Goal: Transaction & Acquisition: Purchase product/service

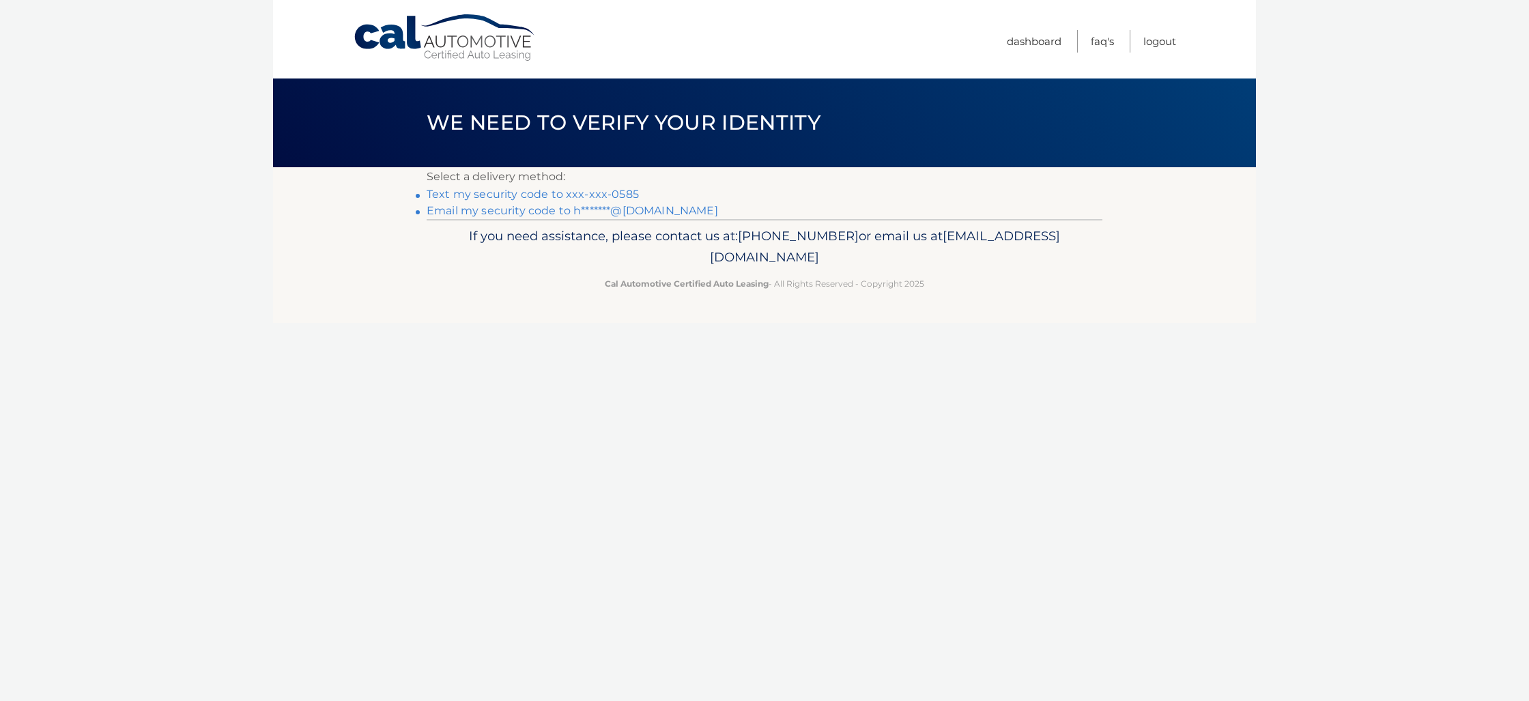
click at [567, 194] on link "Text my security code to xxx-xxx-0585" at bounding box center [533, 194] width 212 height 13
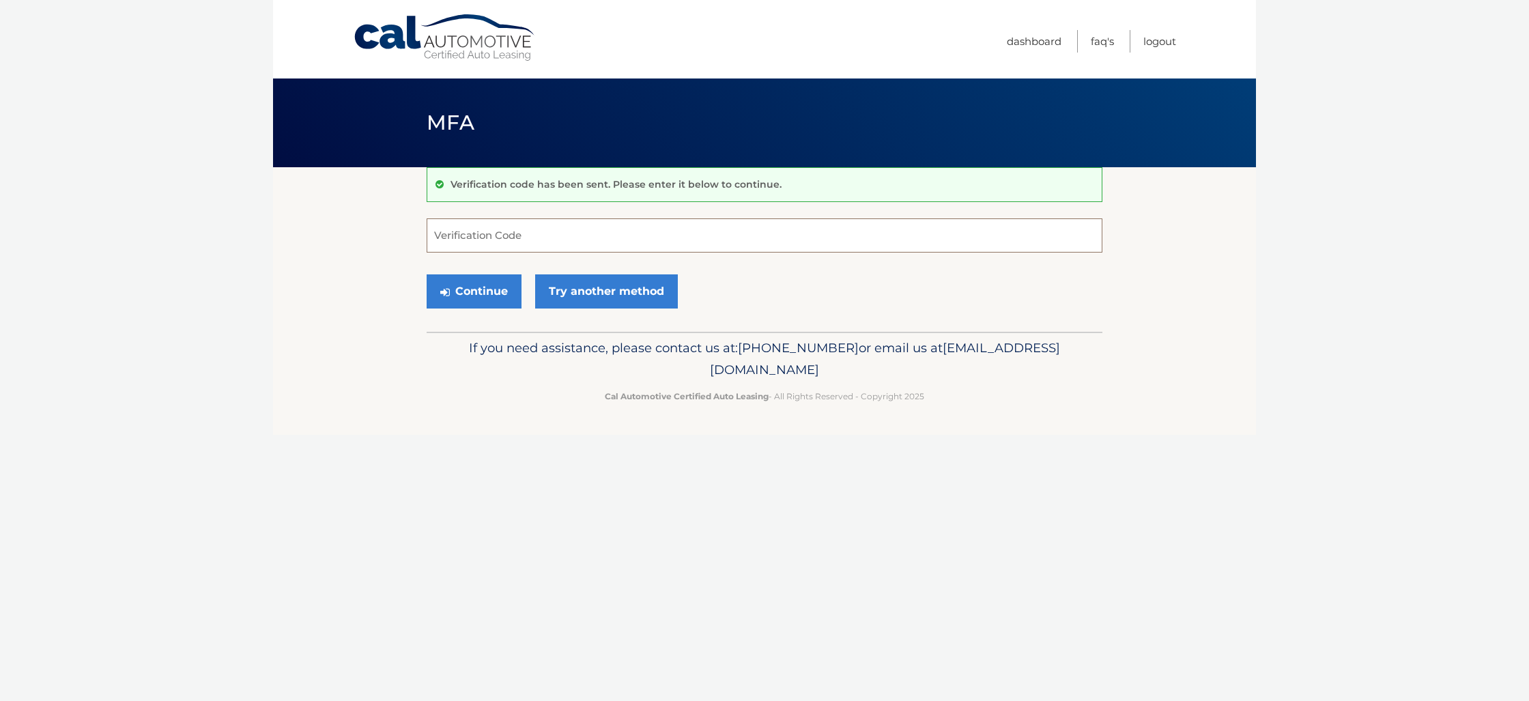
click at [487, 236] on input "Verification Code" at bounding box center [765, 235] width 676 height 34
type input "538167"
click at [482, 289] on button "Continue" at bounding box center [474, 291] width 95 height 34
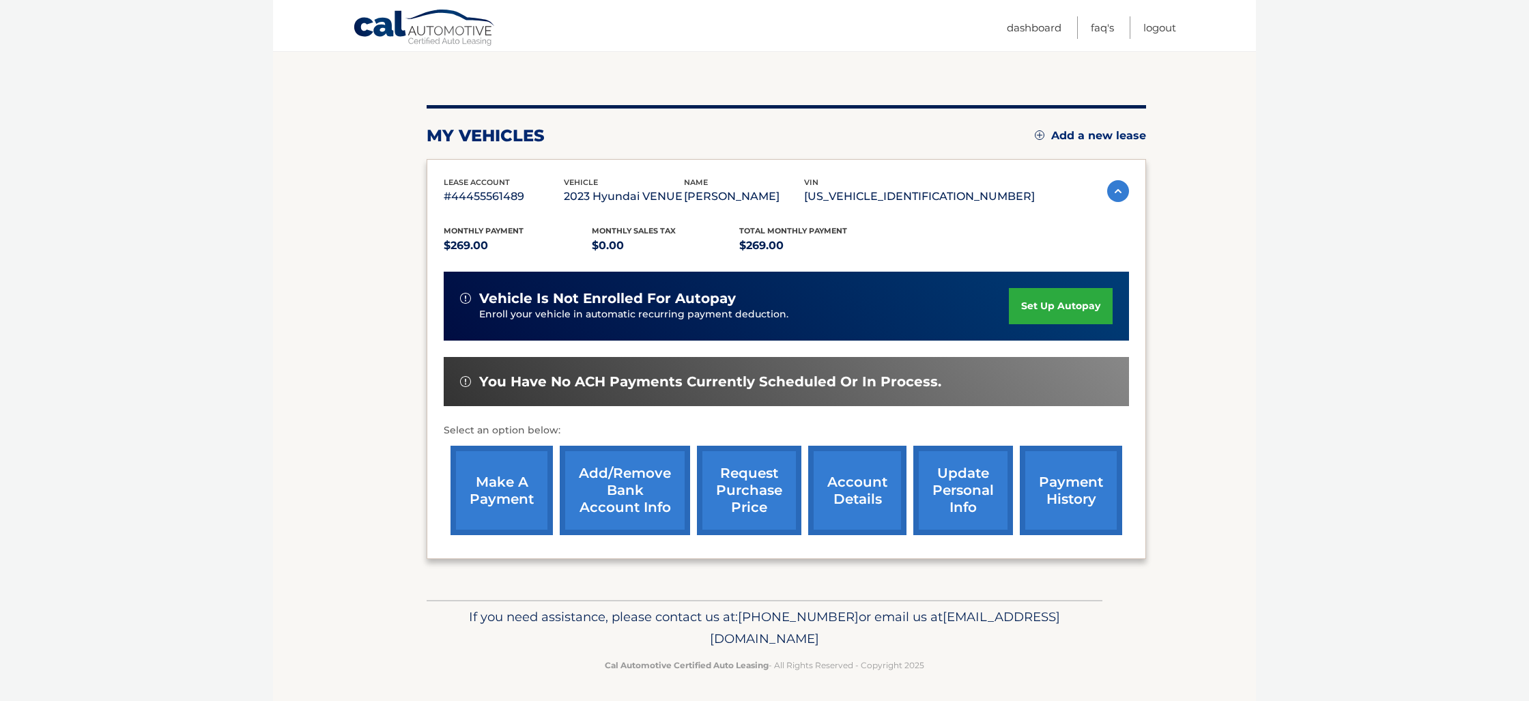
scroll to position [126, 0]
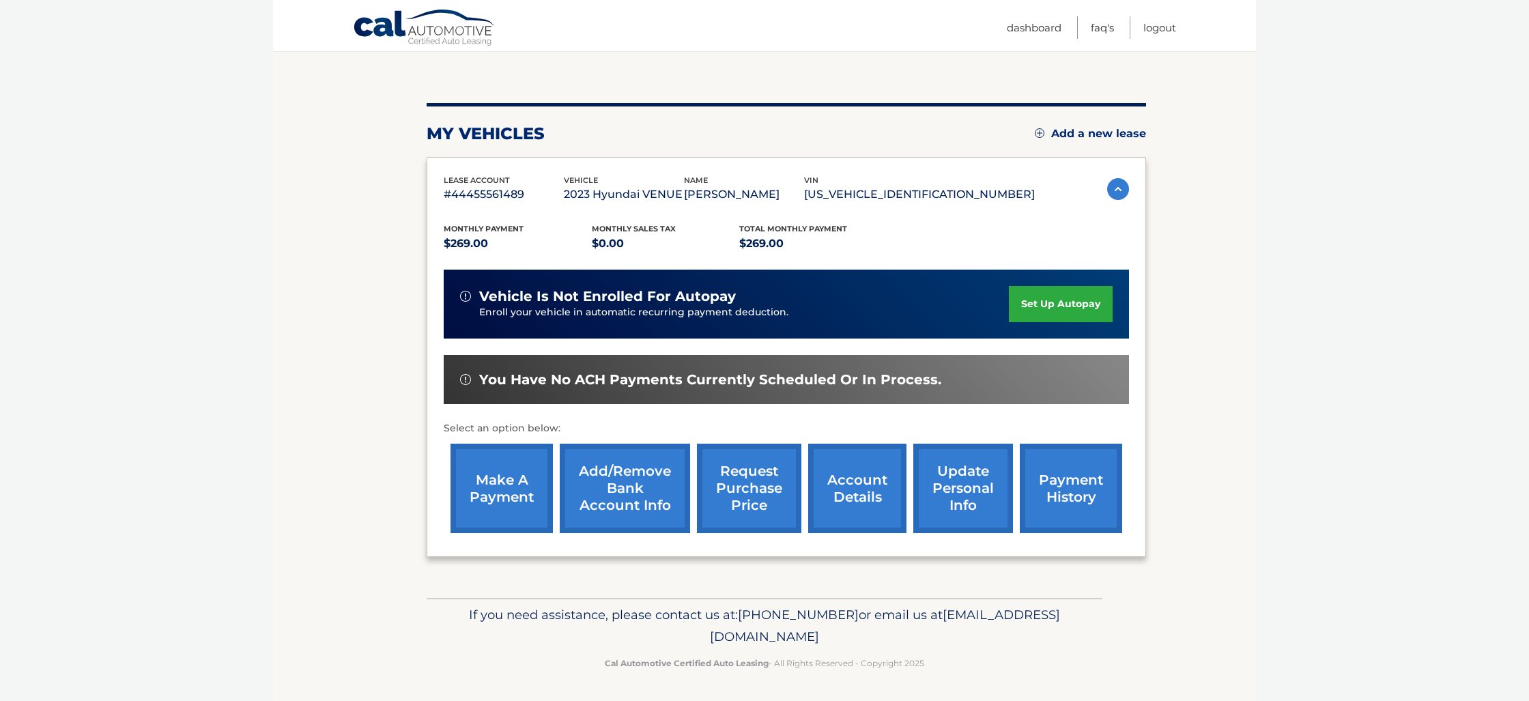
click at [497, 486] on link "make a payment" at bounding box center [501, 488] width 102 height 89
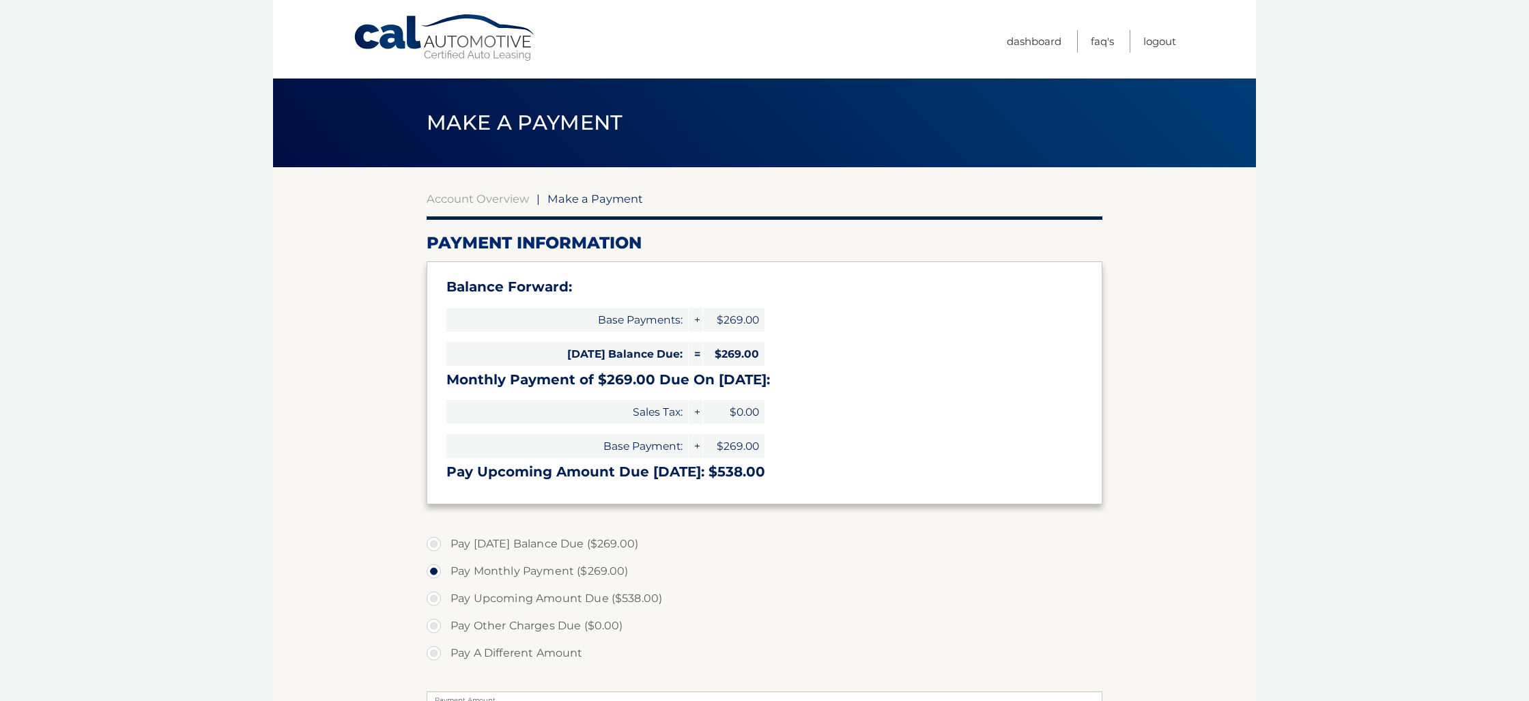
select select "OTlmY2IzODQtNmU0MS00YjY0LTg0Y2YtNjIzN2MwYWM5MDIy"
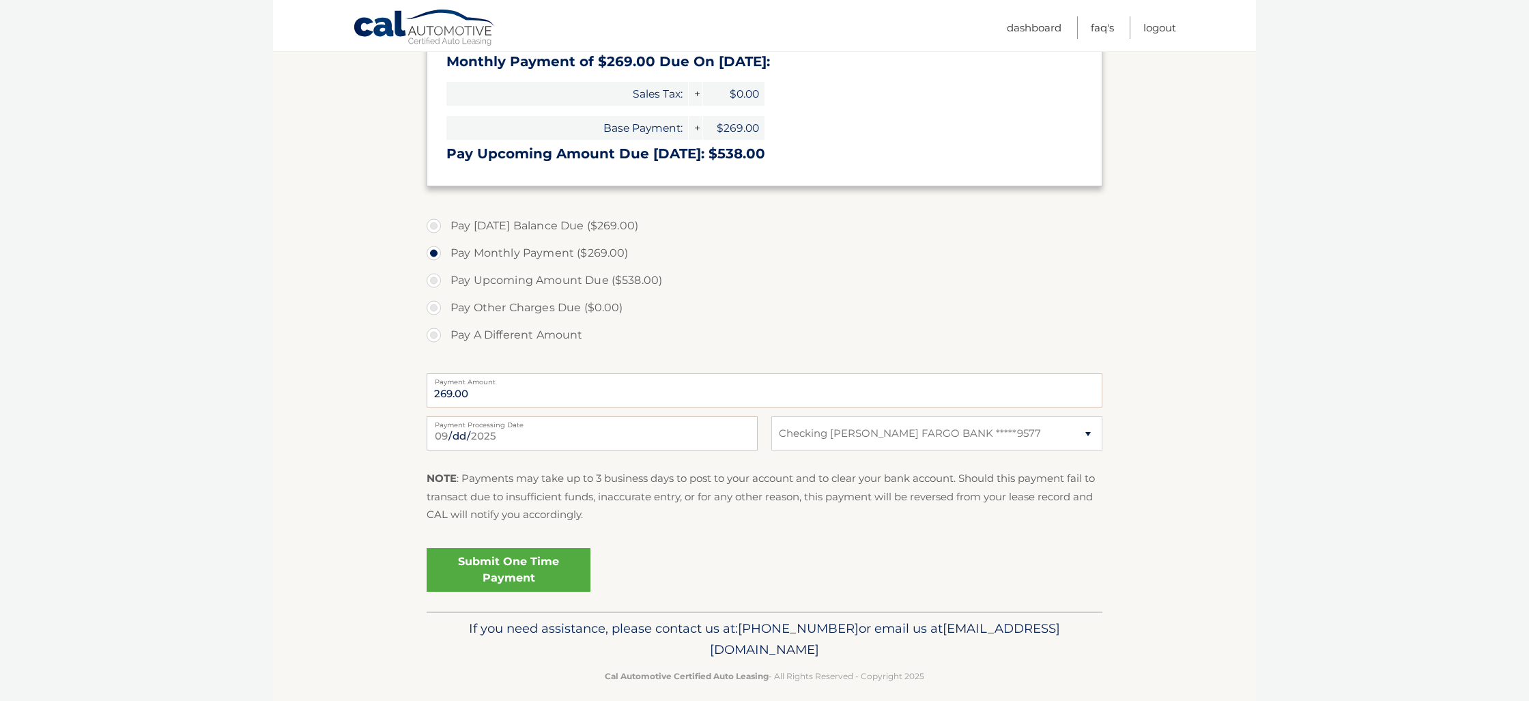
scroll to position [332, 0]
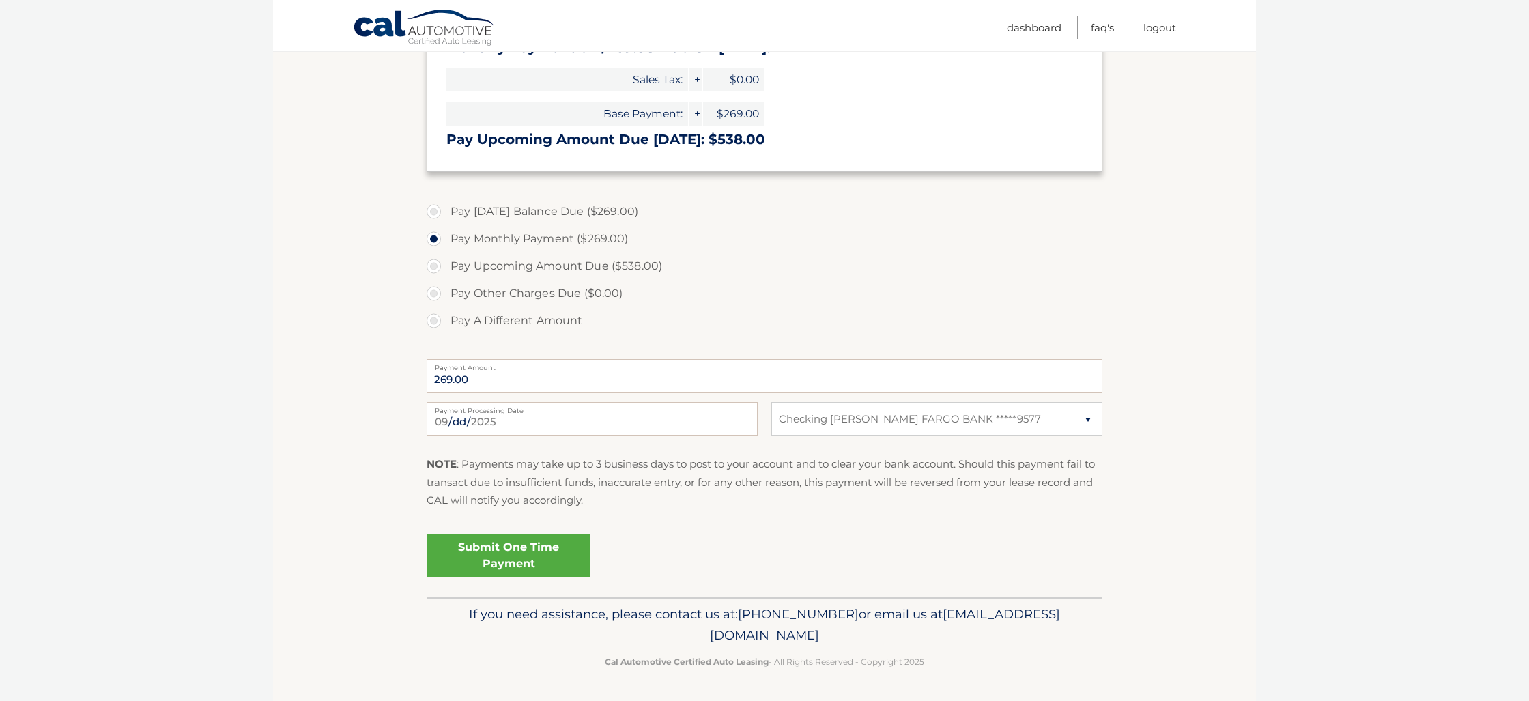
click at [503, 549] on link "Submit One Time Payment" at bounding box center [509, 556] width 164 height 44
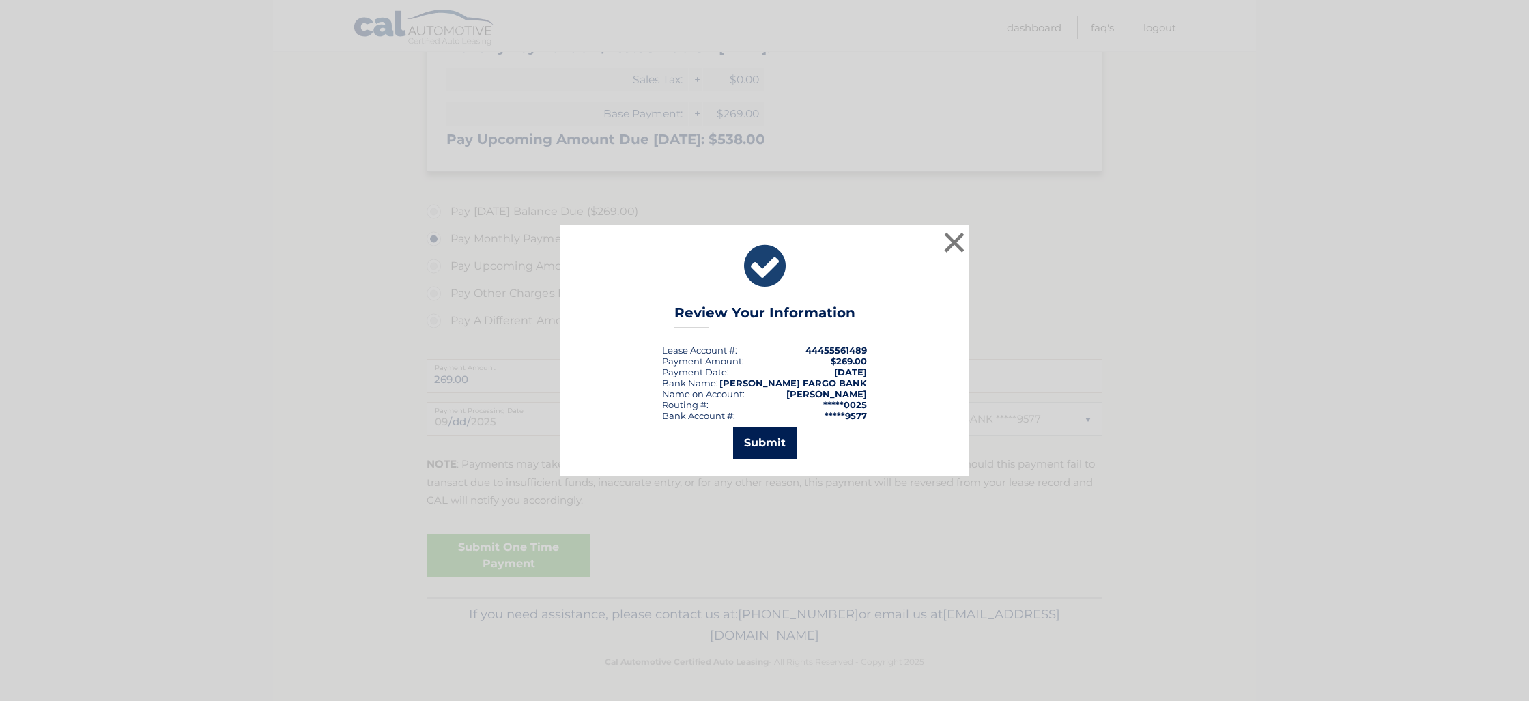
click at [775, 439] on button "Submit" at bounding box center [764, 443] width 63 height 33
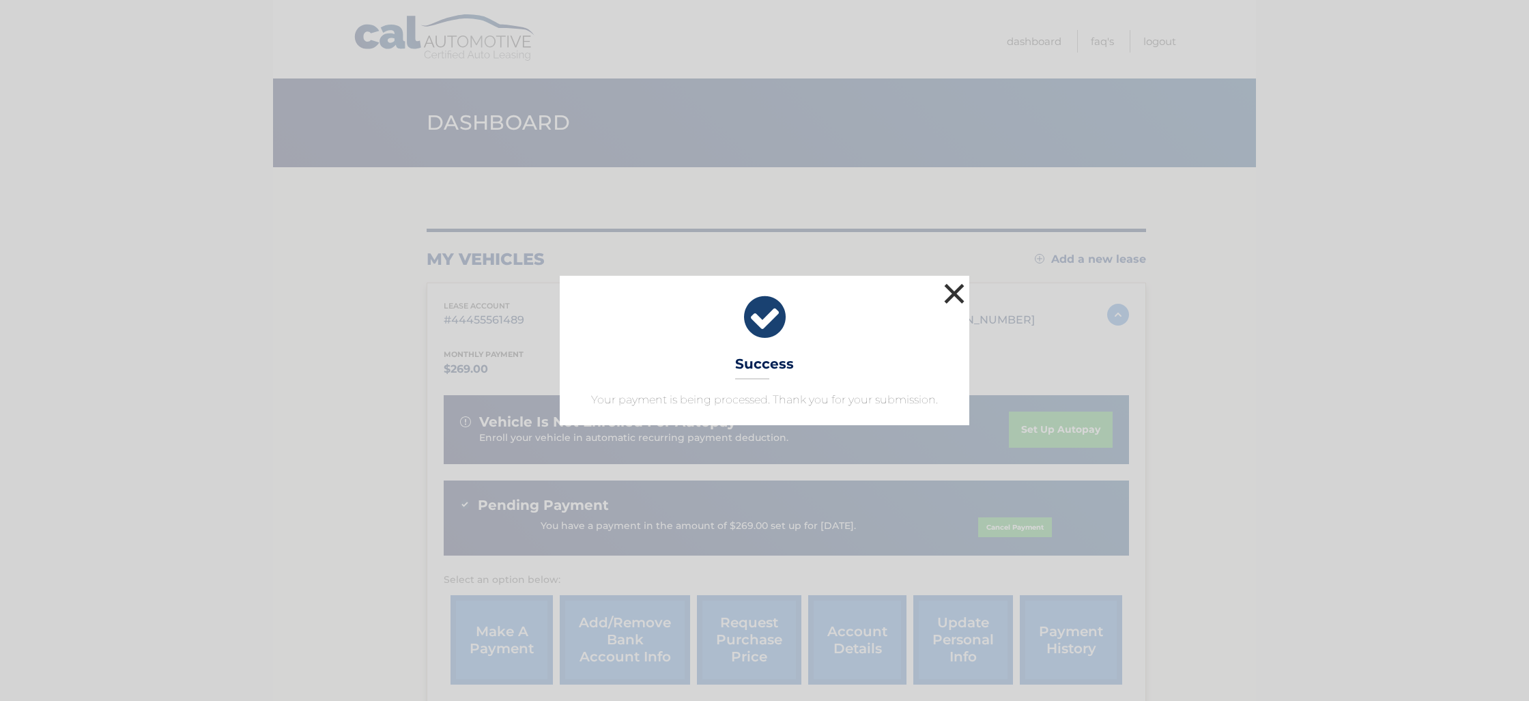
click at [953, 291] on button "×" at bounding box center [953, 293] width 27 height 27
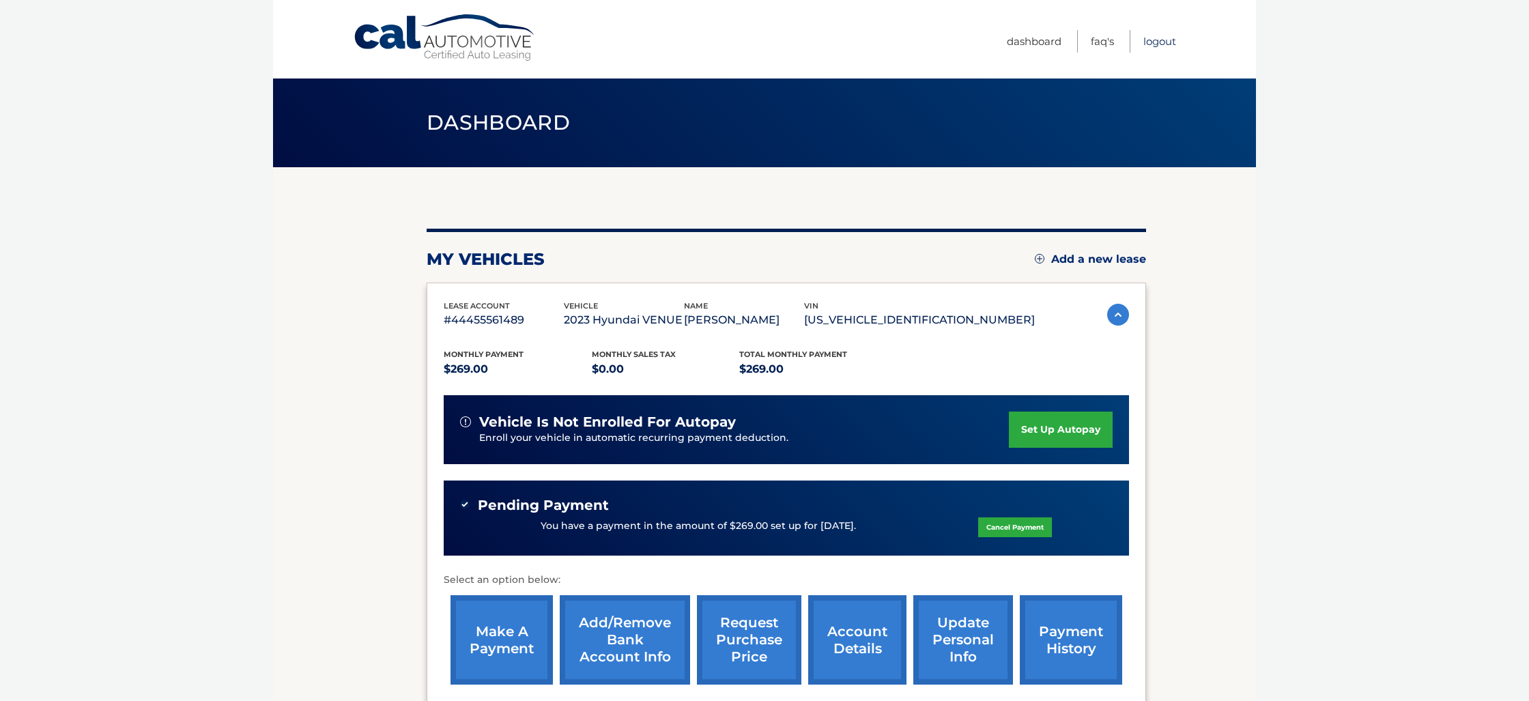
click at [1169, 40] on link "Logout" at bounding box center [1159, 41] width 33 height 23
